Goal: Task Accomplishment & Management: Use online tool/utility

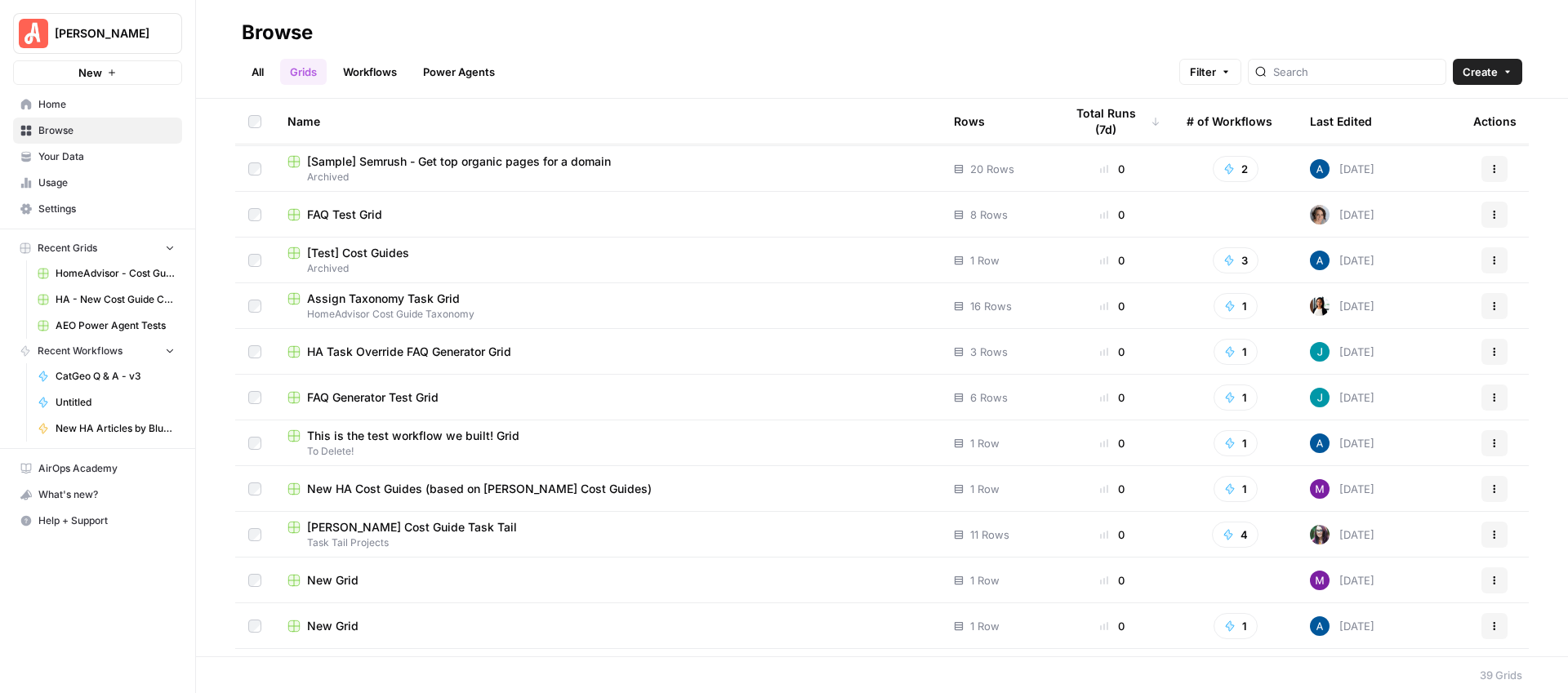
scroll to position [259, 0]
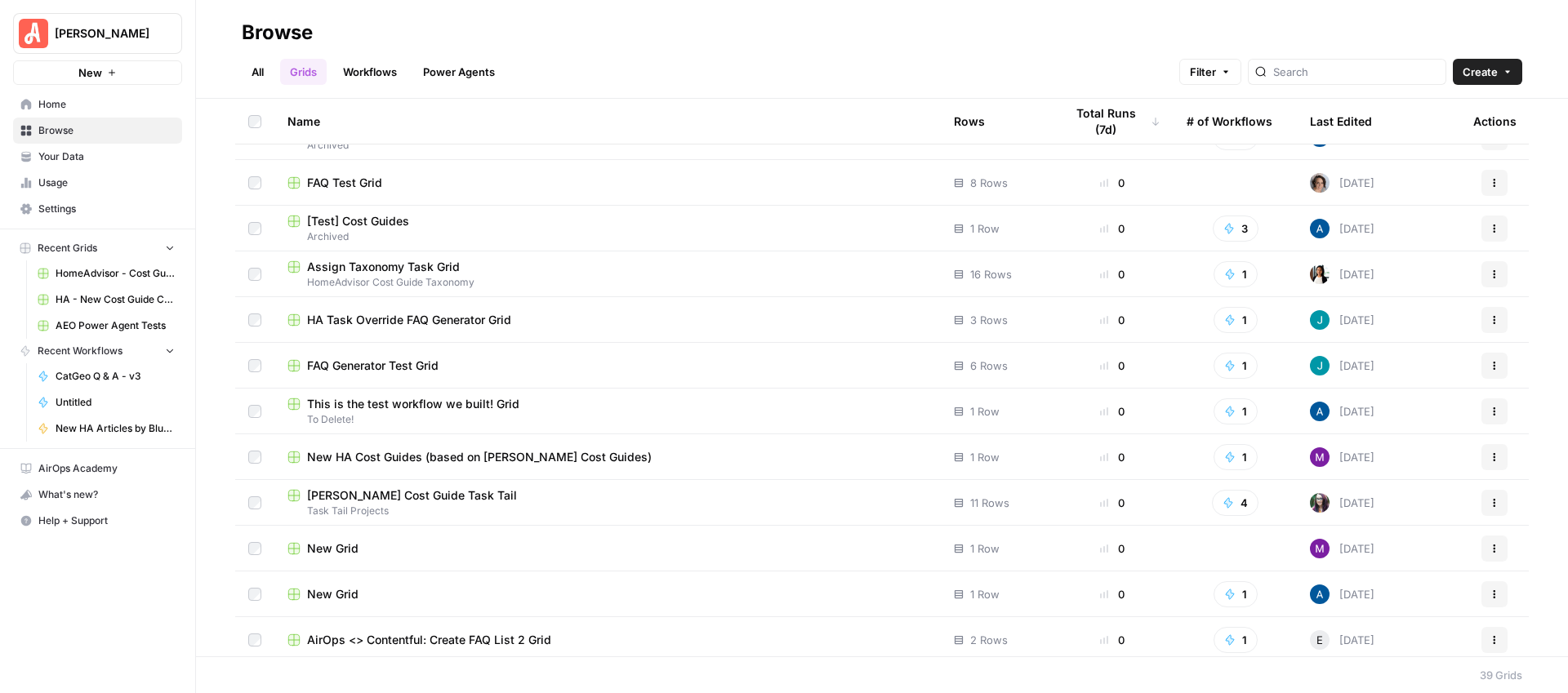
click at [399, 496] on span "[PERSON_NAME] Cost Guide Task Tail" at bounding box center [412, 496] width 210 height 17
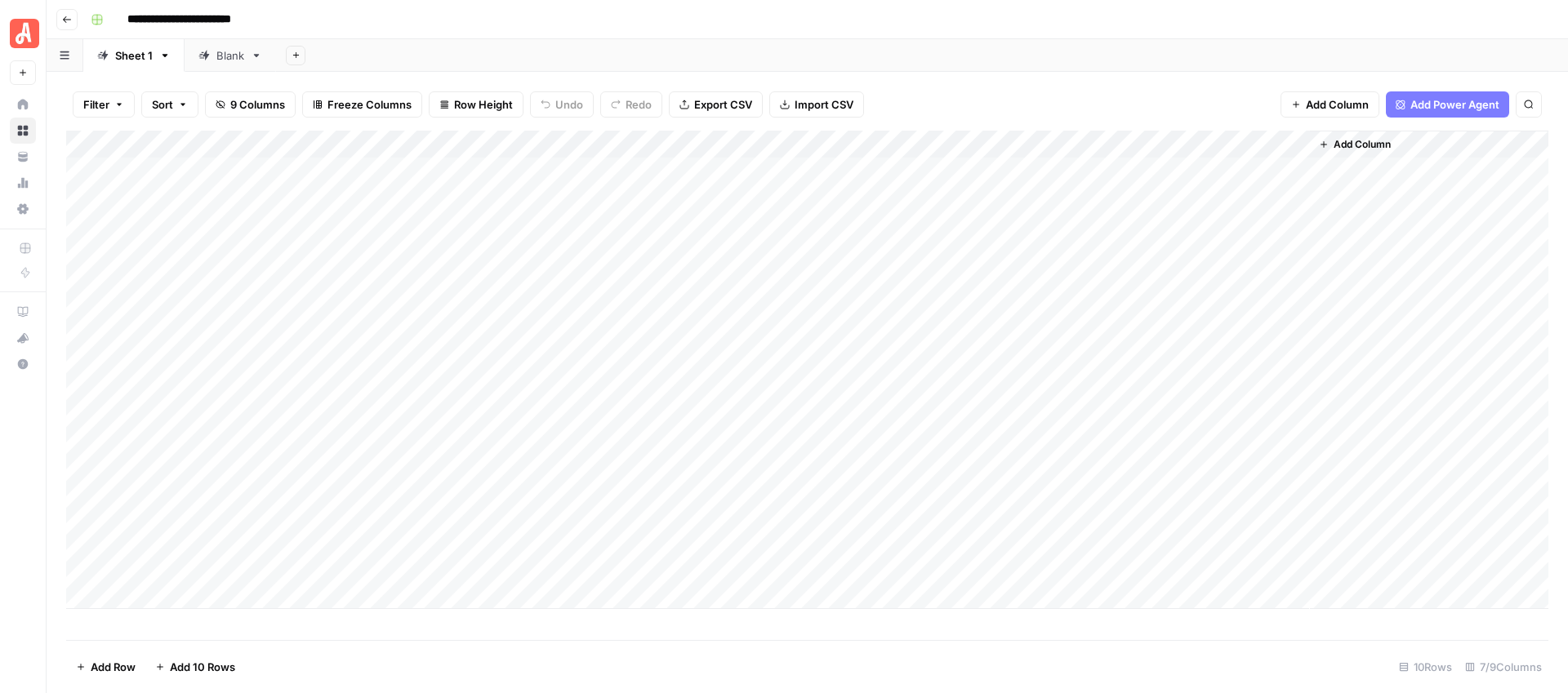
click at [65, 17] on icon "button" at bounding box center [67, 20] width 8 height 7
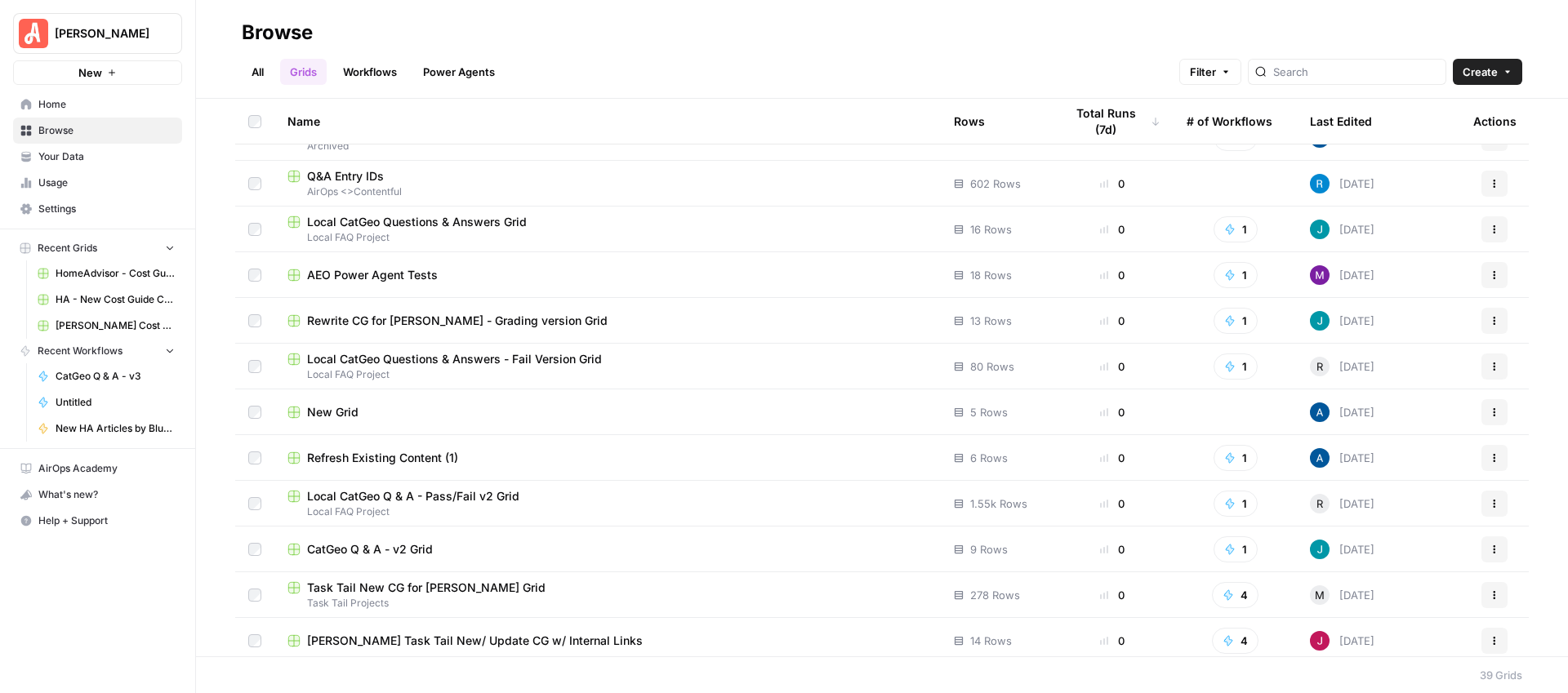
scroll to position [1271, 0]
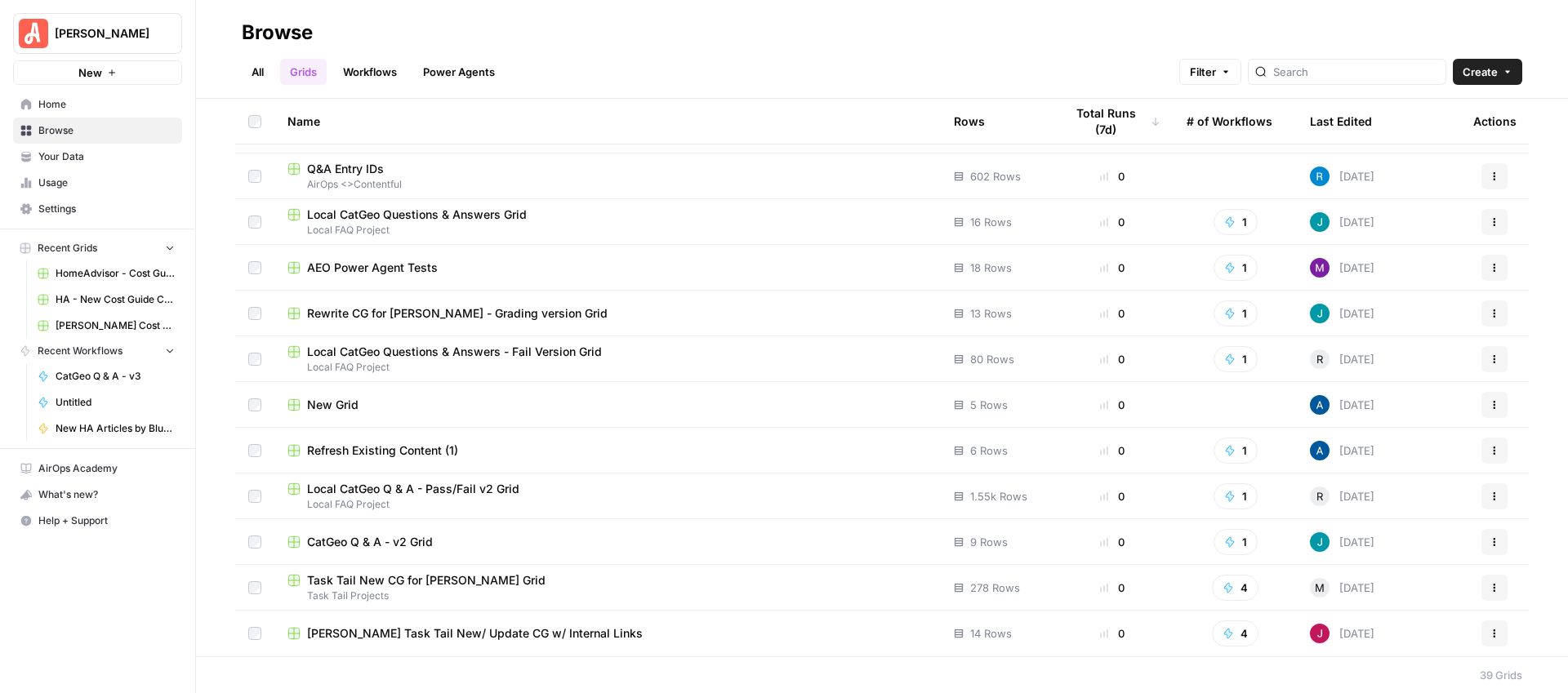
click at [451, 581] on span "Task Tail New CG for [PERSON_NAME] Grid" at bounding box center [426, 581] width 239 height 17
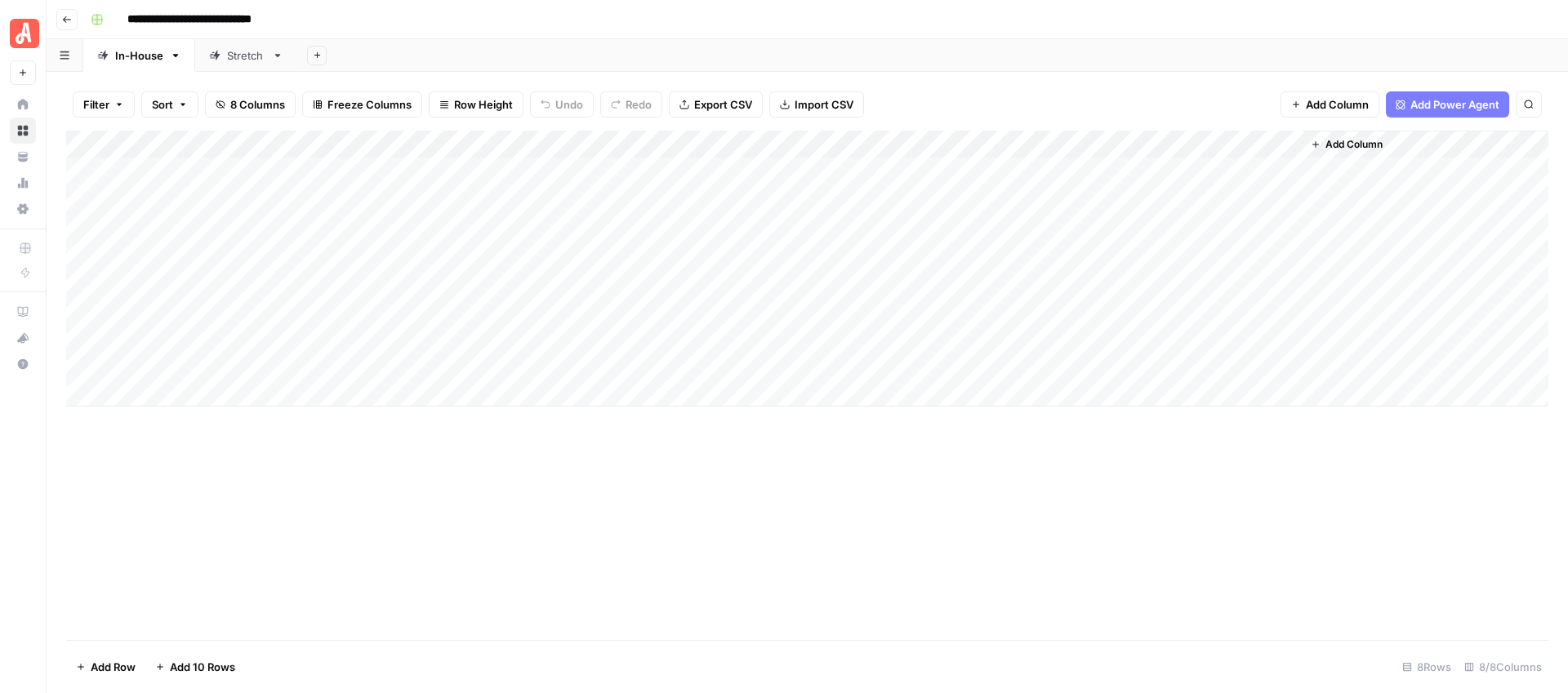
click at [232, 63] on link "Stretch" at bounding box center [246, 55] width 102 height 33
click at [629, 145] on div "Add Column" at bounding box center [807, 385] width 1482 height 510
click at [949, 17] on div "**********" at bounding box center [818, 20] width 1467 height 26
click at [625, 150] on div "Add Column" at bounding box center [807, 385] width 1482 height 510
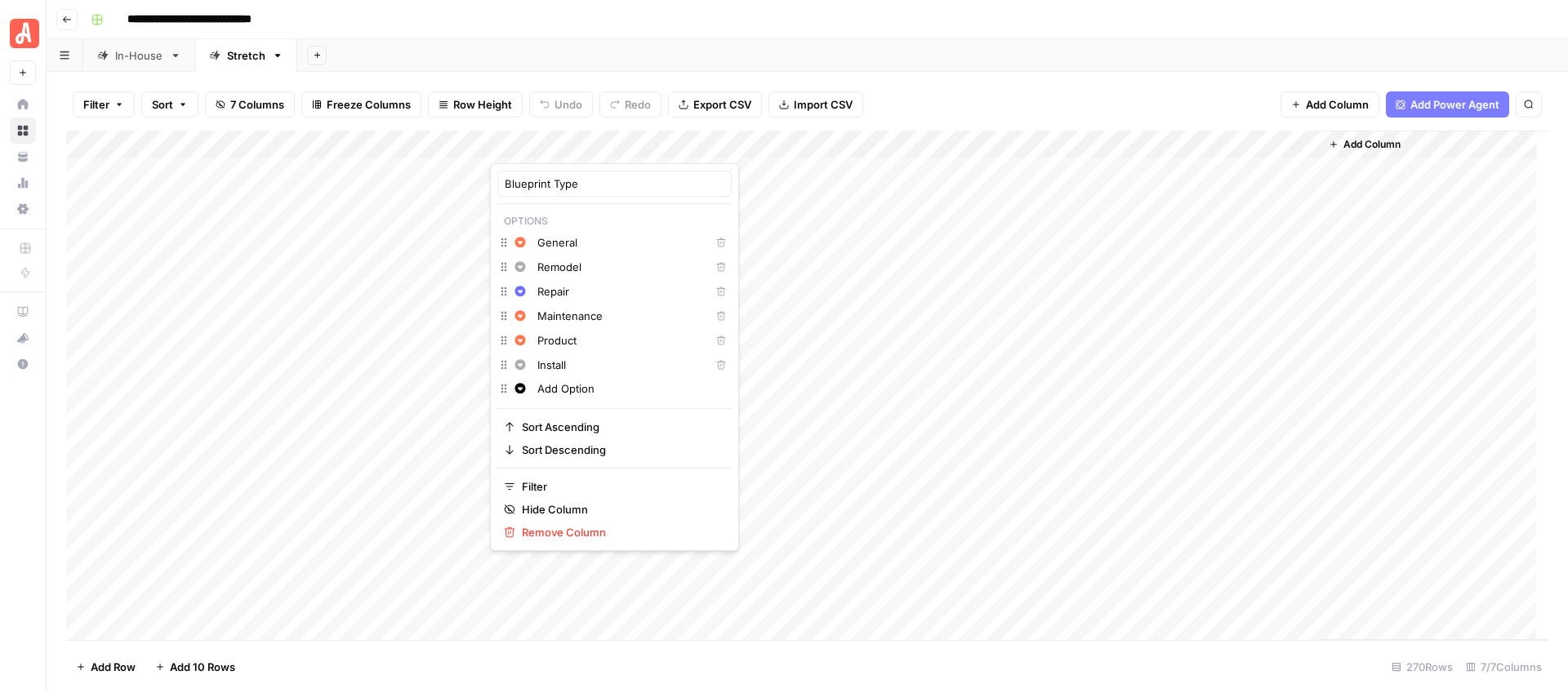
click at [986, 63] on div "Add Sheet" at bounding box center [933, 55] width 1271 height 33
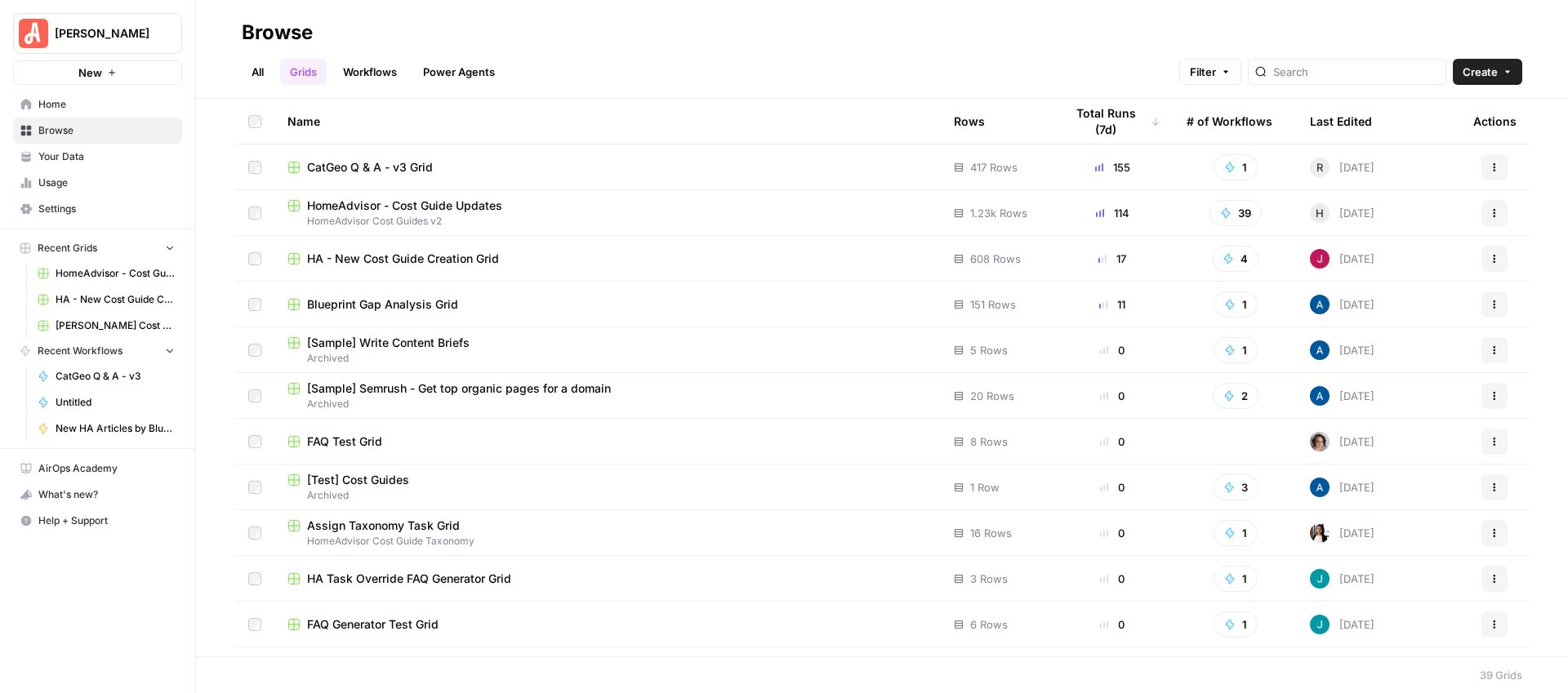
click at [496, 260] on span "HA - New Cost Guide Creation Grid" at bounding box center [403, 259] width 192 height 17
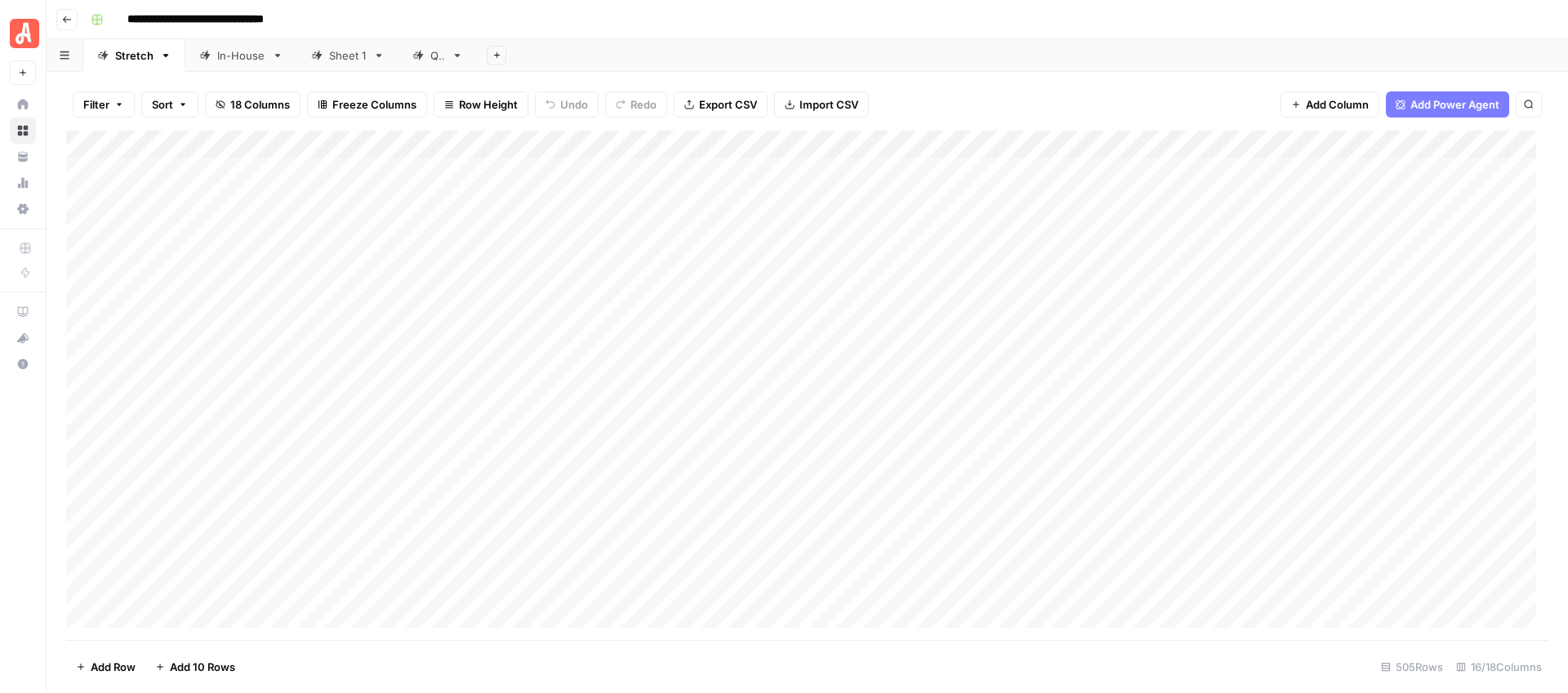
click at [736, 146] on div "Add Column" at bounding box center [807, 385] width 1482 height 510
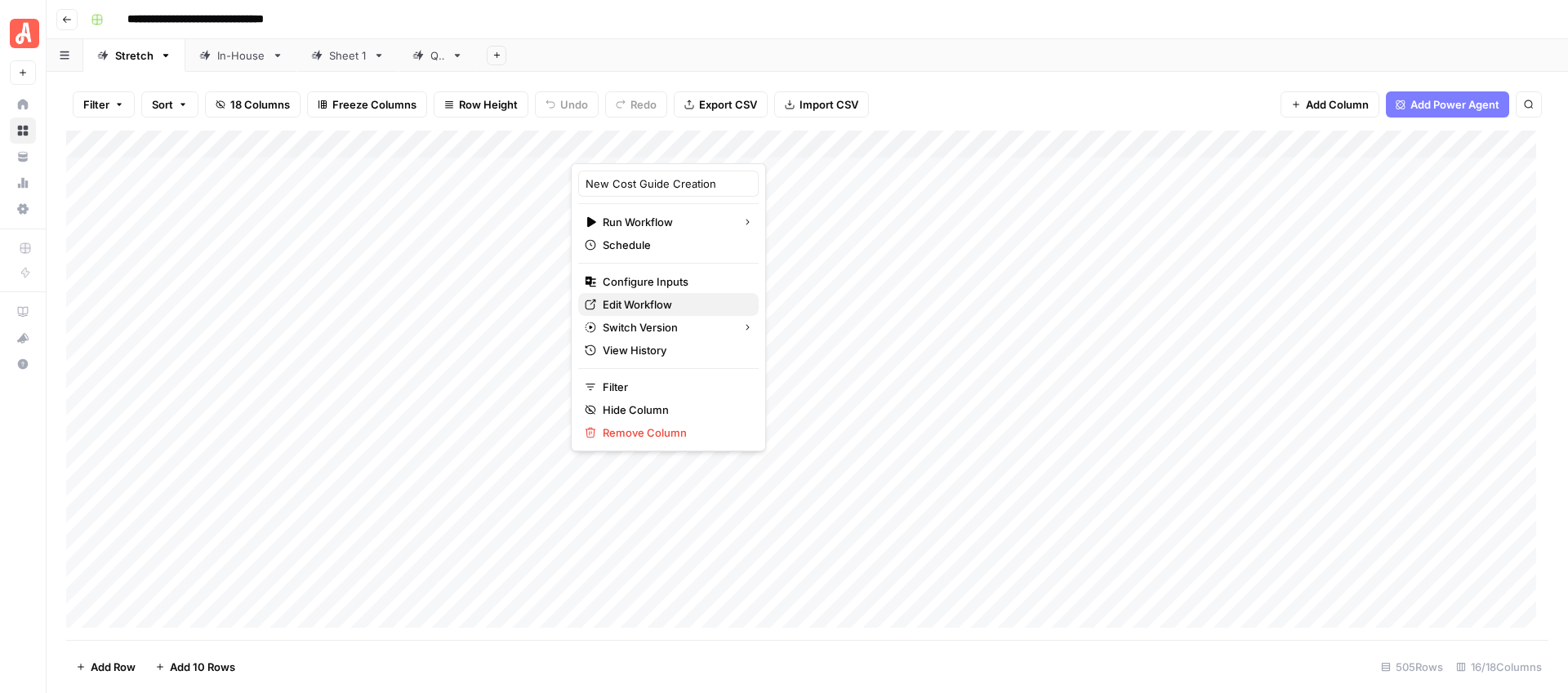
click at [646, 307] on span "Edit Workflow" at bounding box center [673, 305] width 143 height 17
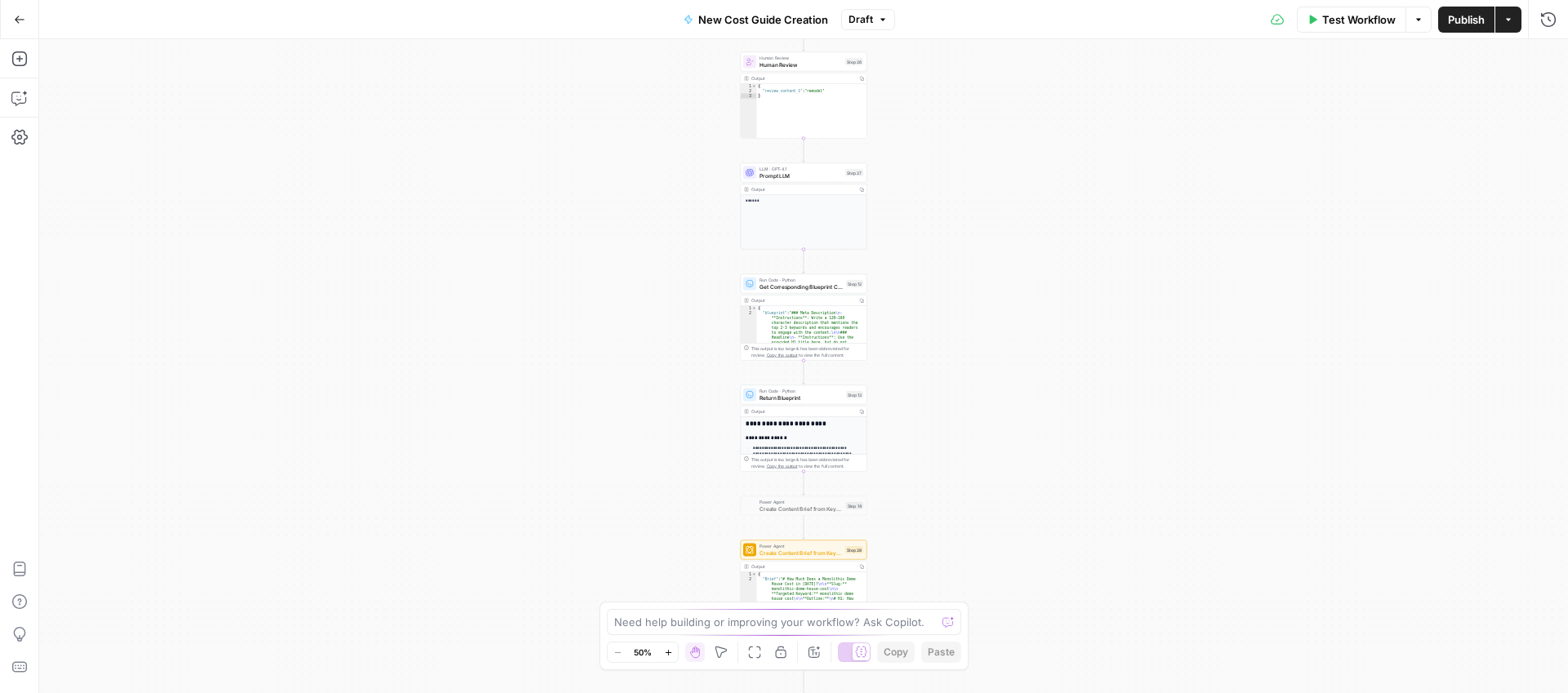
click at [668, 656] on icon "button" at bounding box center [668, 653] width 9 height 9
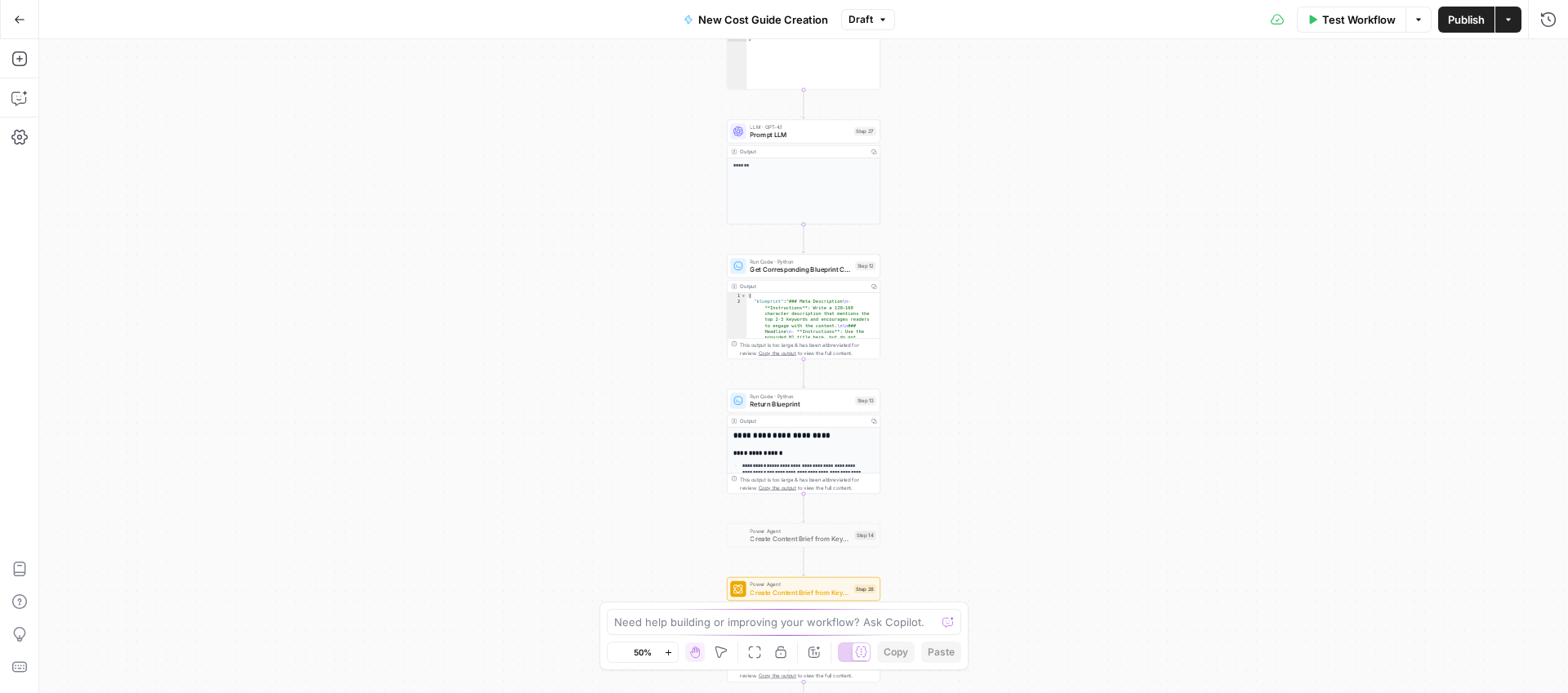
click at [668, 656] on icon "button" at bounding box center [668, 653] width 9 height 9
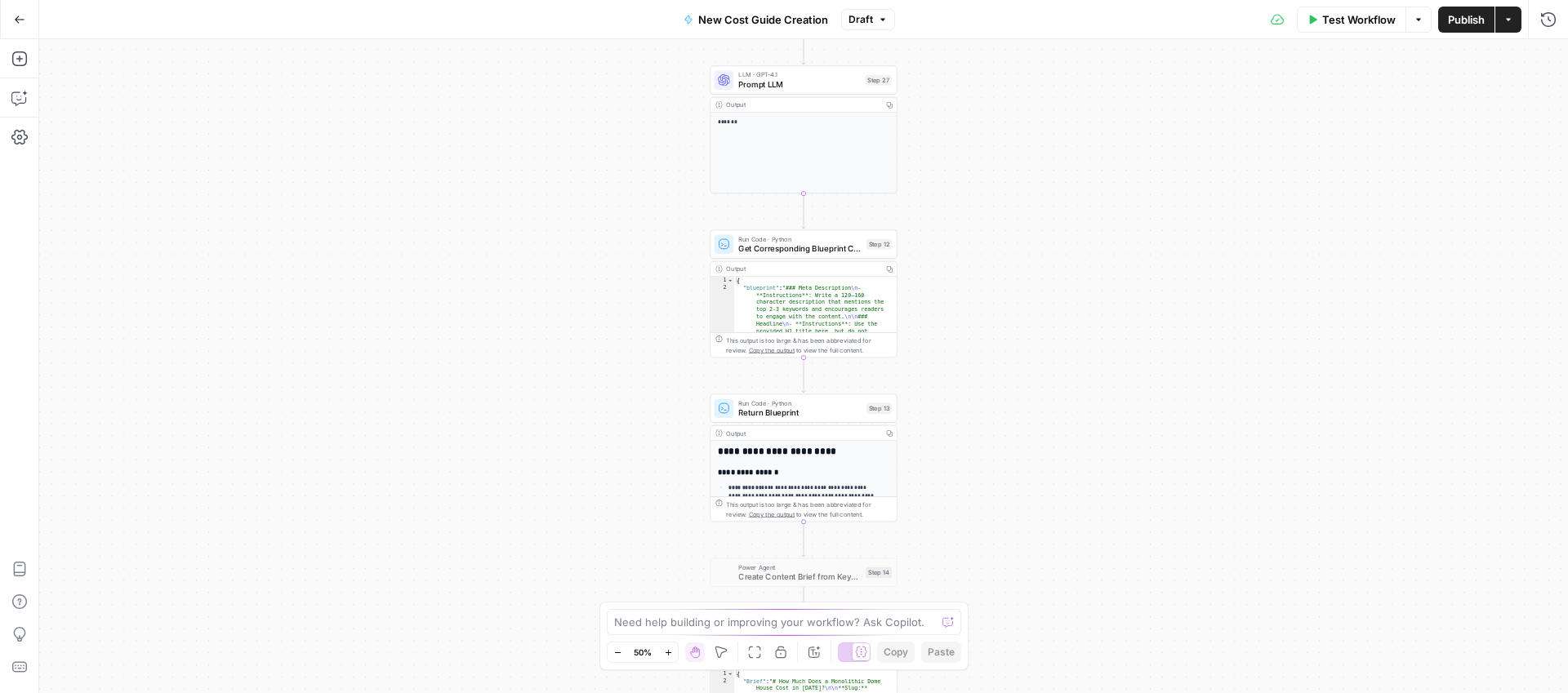
click at [668, 656] on icon "button" at bounding box center [668, 653] width 9 height 9
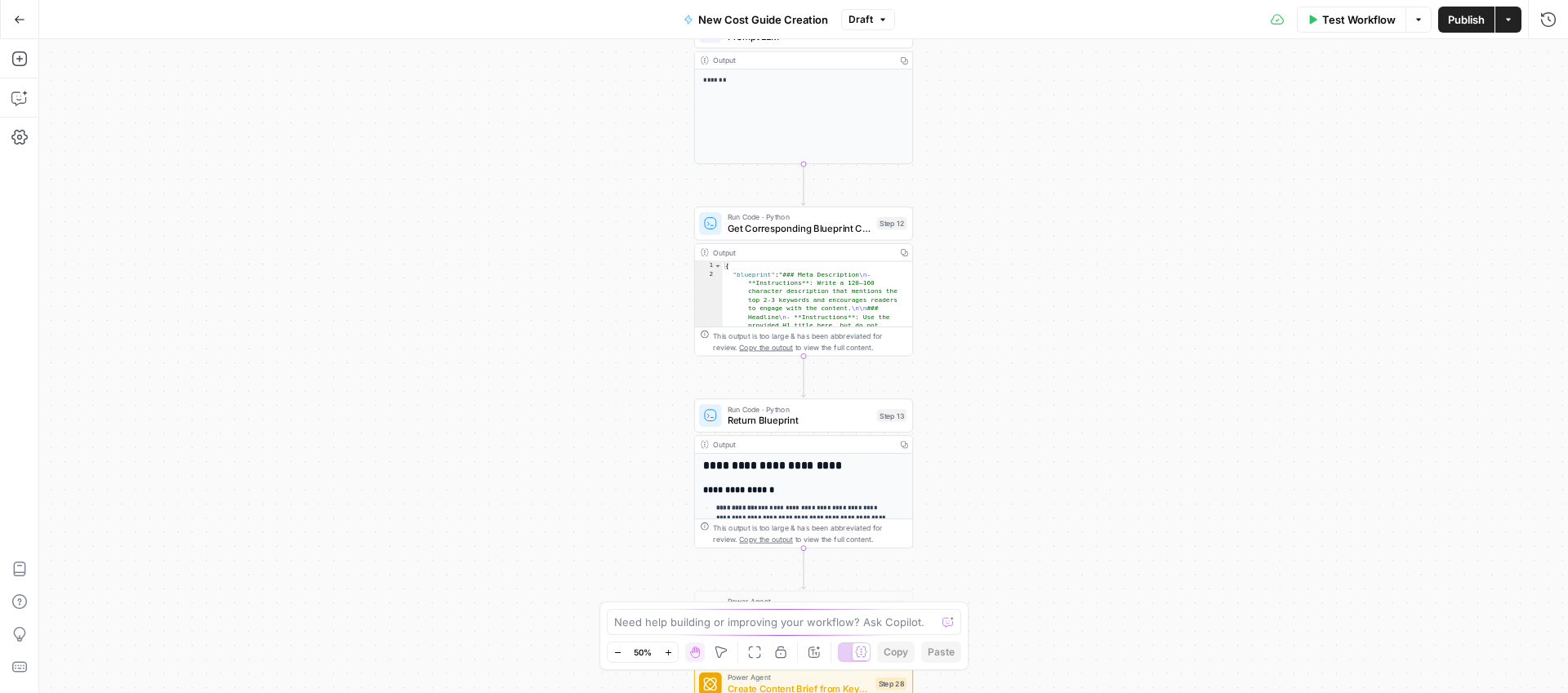
click at [668, 656] on icon "button" at bounding box center [668, 653] width 9 height 9
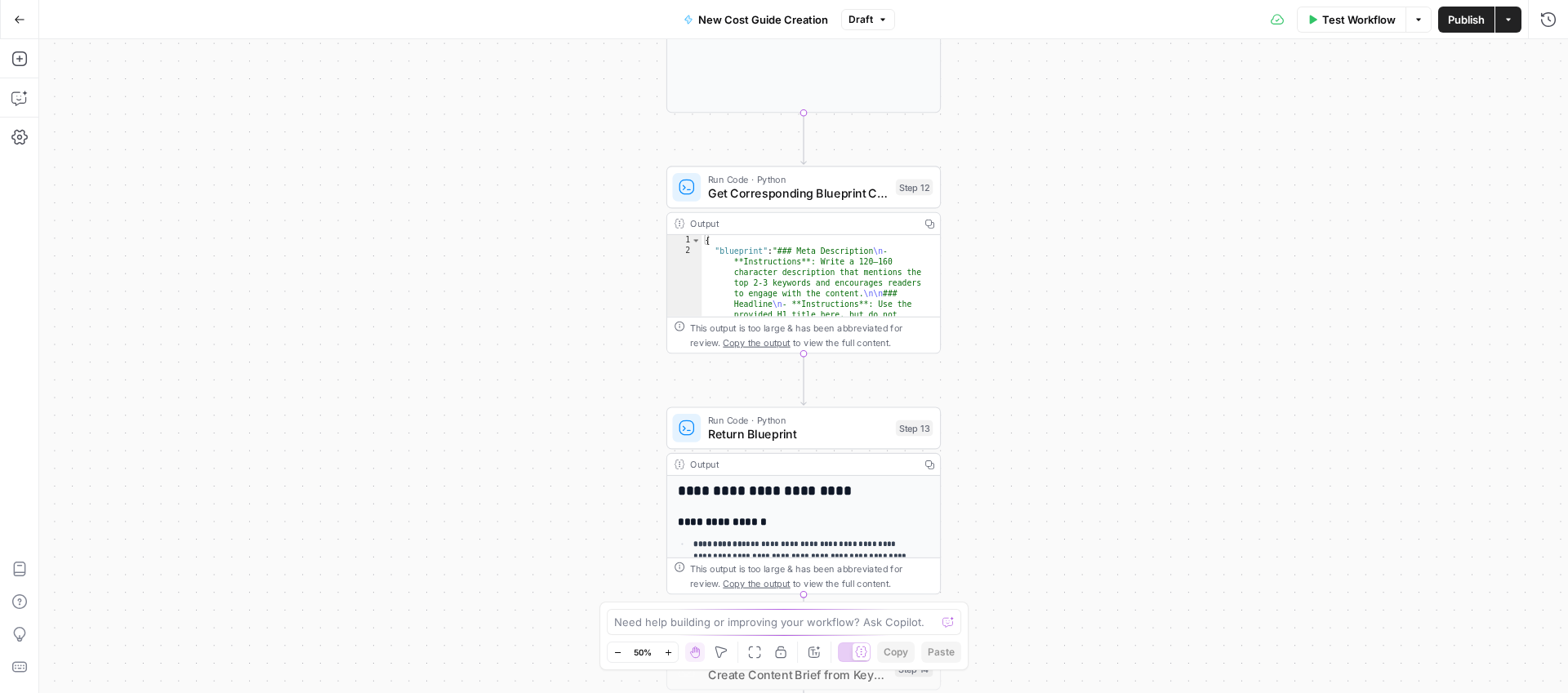
click at [668, 656] on icon "button" at bounding box center [668, 653] width 9 height 9
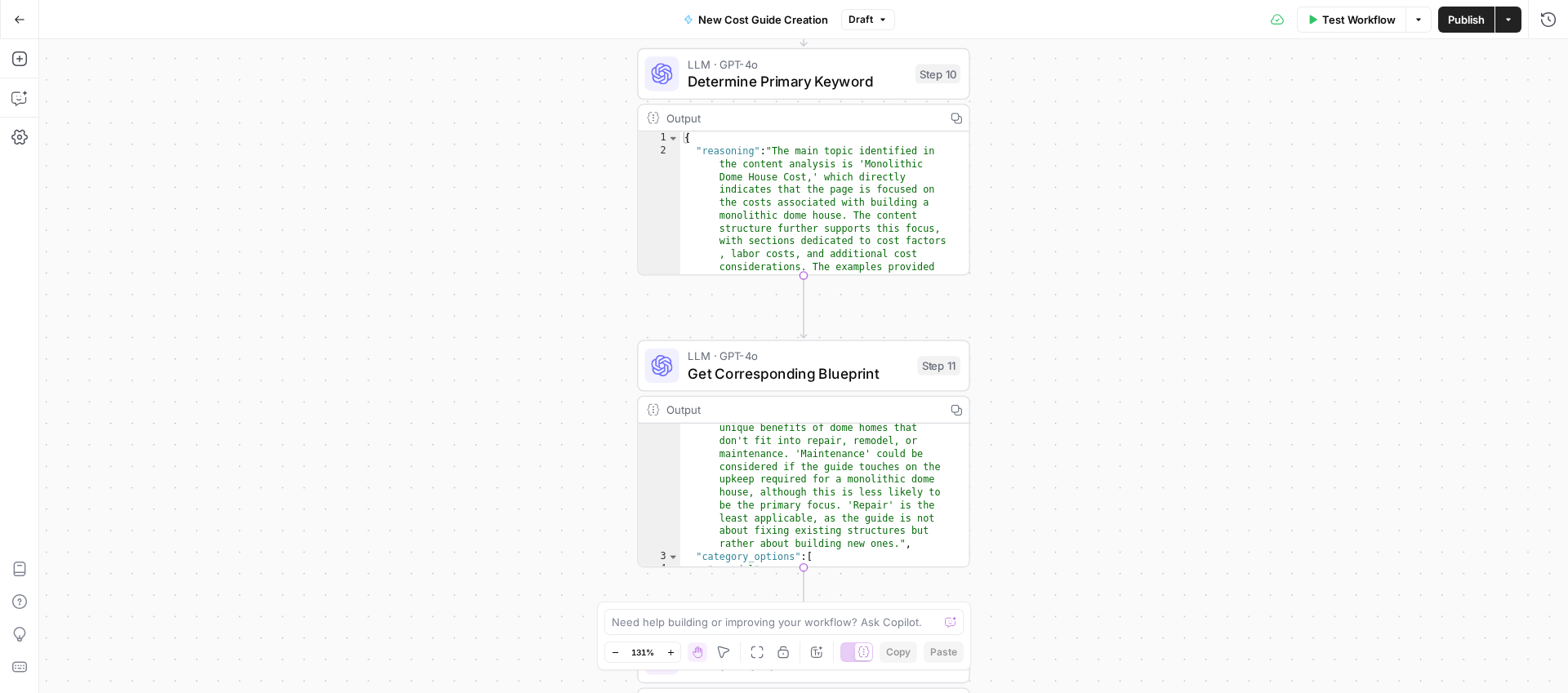
scroll to position [205, 0]
